Goal: Information Seeking & Learning: Learn about a topic

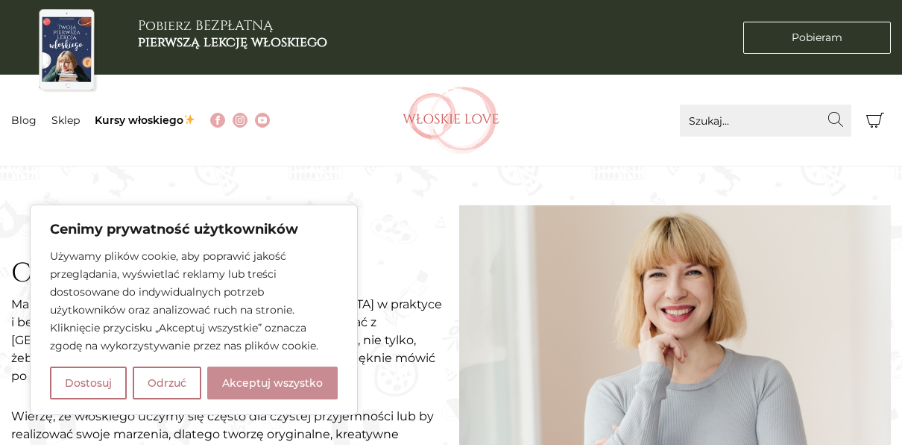
click at [275, 383] on button "Akceptuj wszystko" at bounding box center [272, 382] width 131 height 33
checkbox input "true"
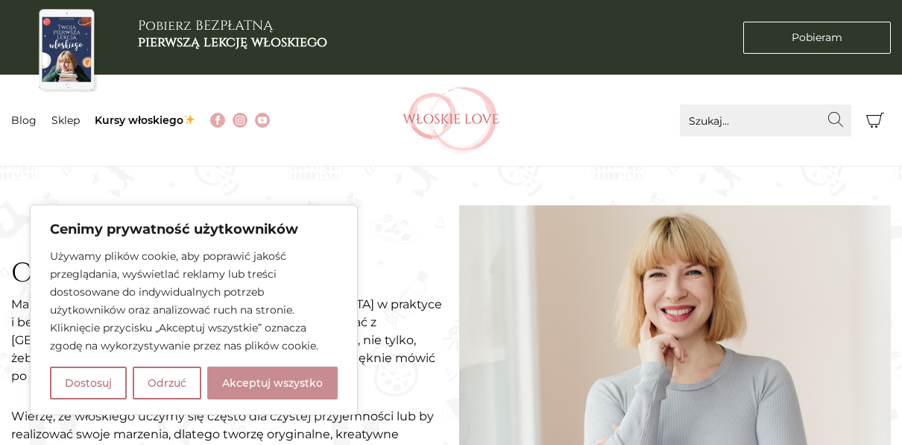
checkbox input "true"
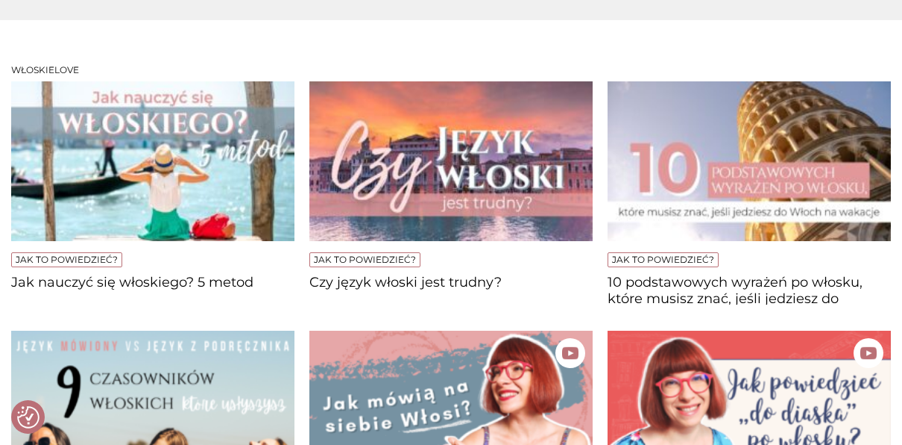
scroll to position [1154, 0]
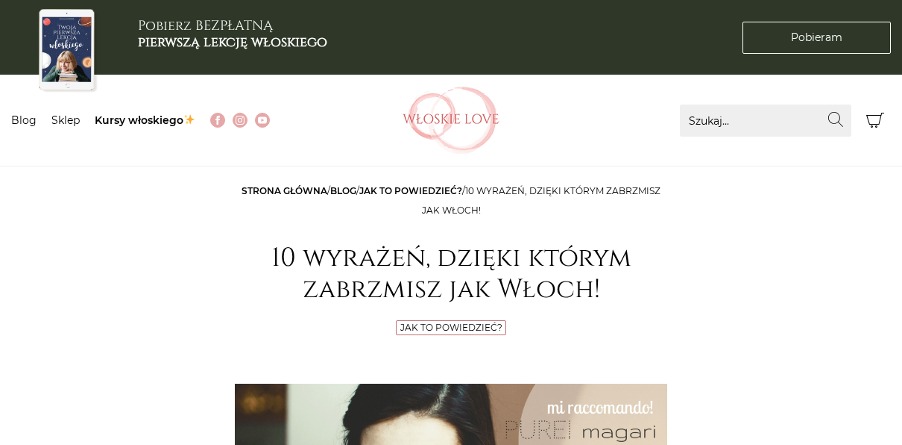
click at [614, 263] on h1 "10 wyrażeń, dzięki którym zabrzmisz jak Włoch!" at bounding box center [451, 273] width 433 height 63
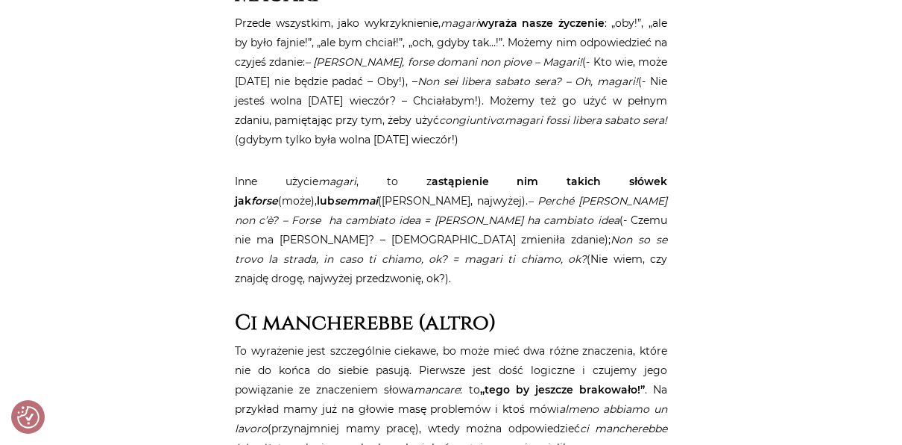
scroll to position [1999, 0]
